Goal: Navigation & Orientation: Find specific page/section

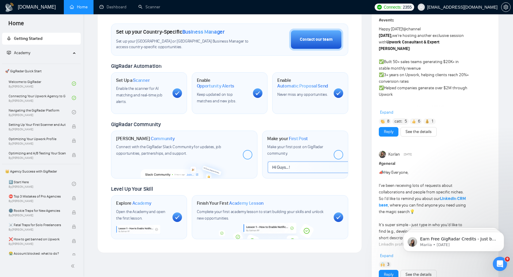
scroll to position [357, 0]
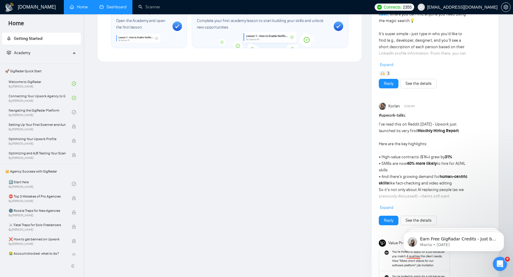
click at [122, 10] on link "Dashboard" at bounding box center [113, 6] width 27 height 5
